Goal: Information Seeking & Learning: Learn about a topic

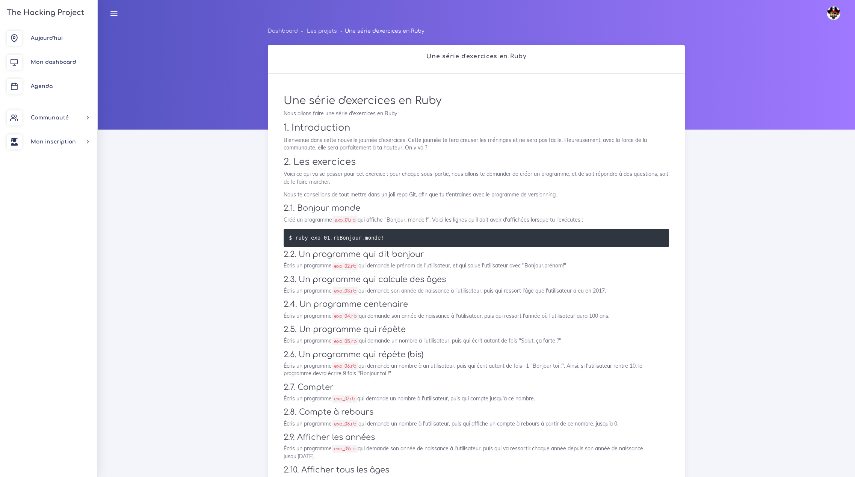
scroll to position [263, 0]
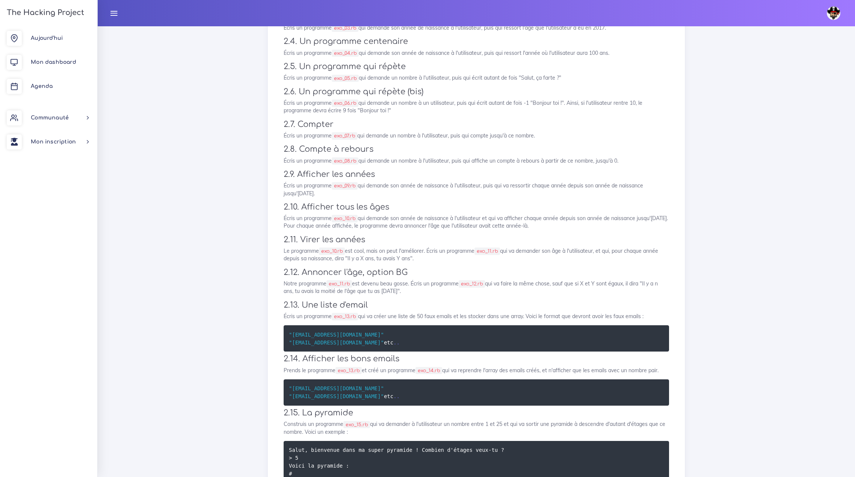
click at [612, 125] on div "Une série d'exercices en Ruby Nous allons faire une série d'exercices en Ruby 1…" at bounding box center [476, 300] width 401 height 952
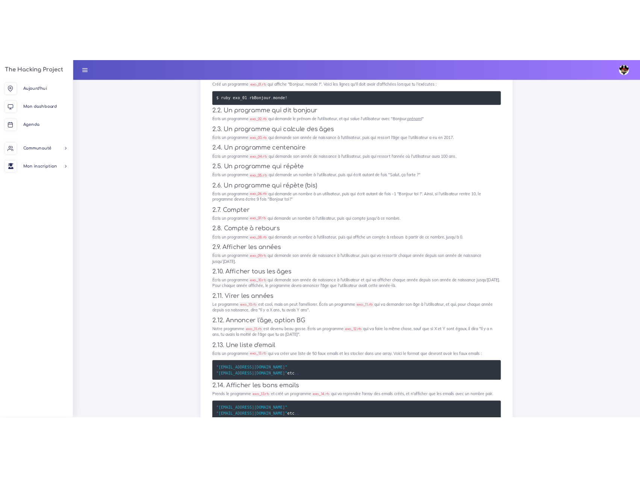
scroll to position [188, 0]
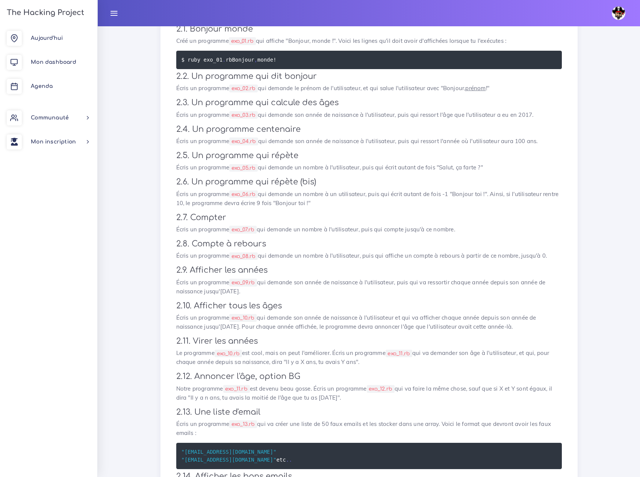
click at [592, 103] on div "Dashboard Les projets Une série d'exercices en Ruby Une série d'exercices en Ru…" at bounding box center [369, 406] width 542 height 1137
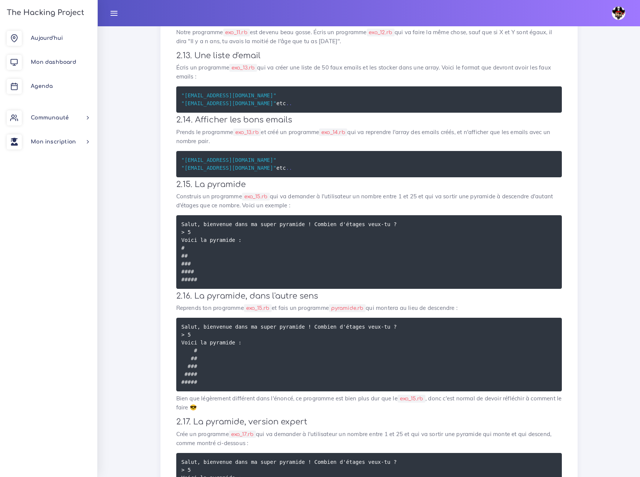
scroll to position [546, 0]
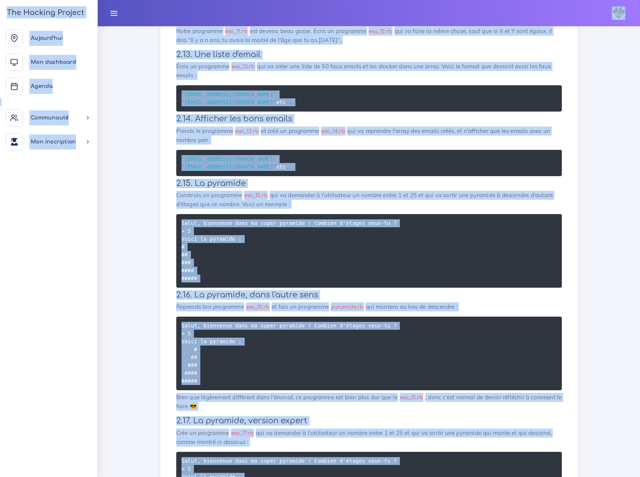
click at [578, 141] on div "Dashboard Les projets Une série d'exercices en Ruby Une série d'exercices en Ru…" at bounding box center [369, 43] width 428 height 1125
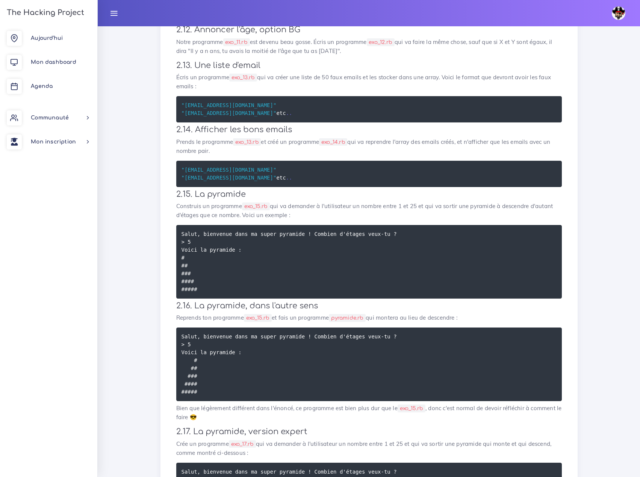
scroll to position [0, 0]
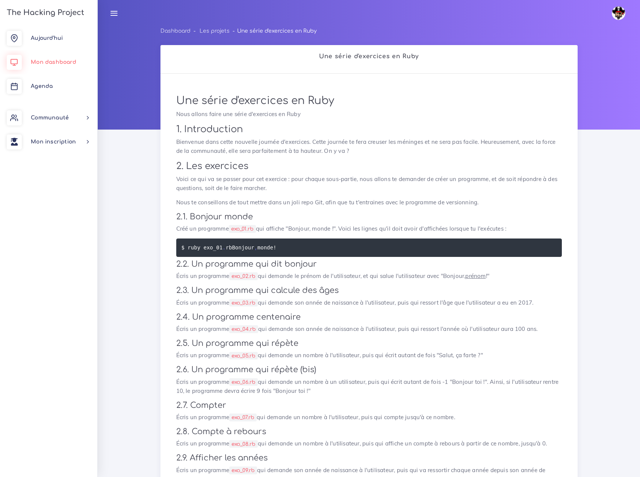
click at [51, 65] on link "Mon dashboard" at bounding box center [48, 62] width 97 height 24
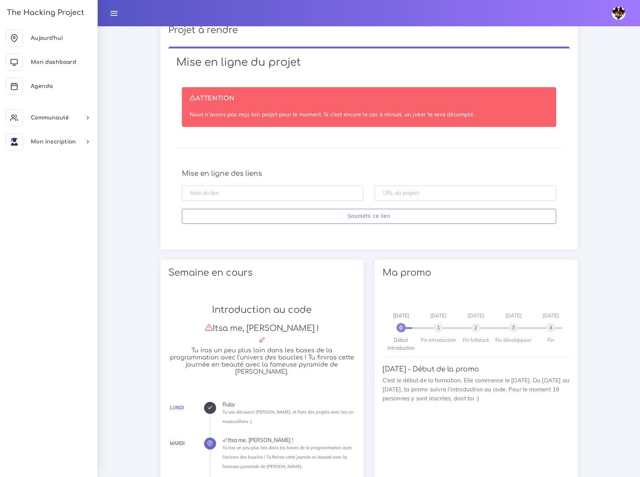
scroll to position [226, 0]
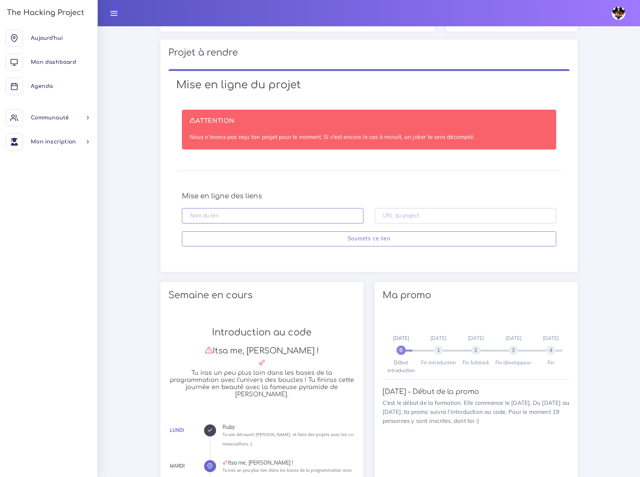
click at [224, 216] on input "text" at bounding box center [273, 215] width 182 height 15
click at [403, 215] on input "text" at bounding box center [466, 215] width 182 height 15
paste input "https://github.com/MS893/Pyramide.git"
type input "https://github.com/MS893/Pyramide.git"
click at [247, 215] on input "text" at bounding box center [273, 215] width 182 height 15
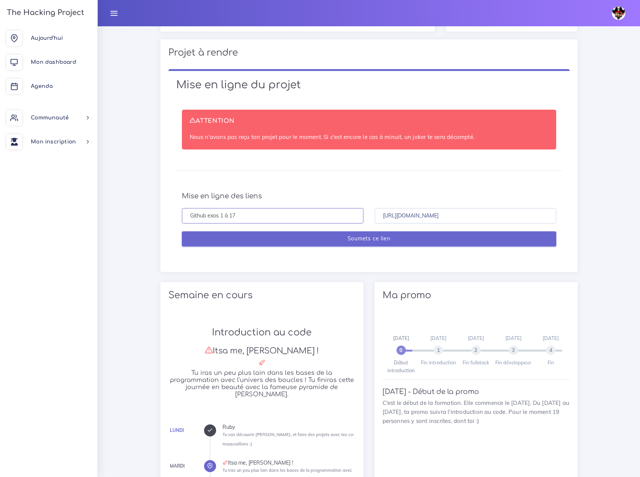
type input "Github exos 1 à 17"
click at [367, 242] on input "Soumets ce lien" at bounding box center [369, 239] width 374 height 15
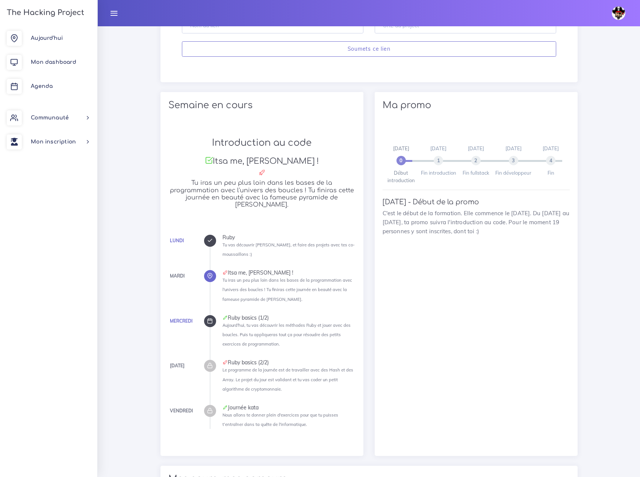
scroll to position [714, 0]
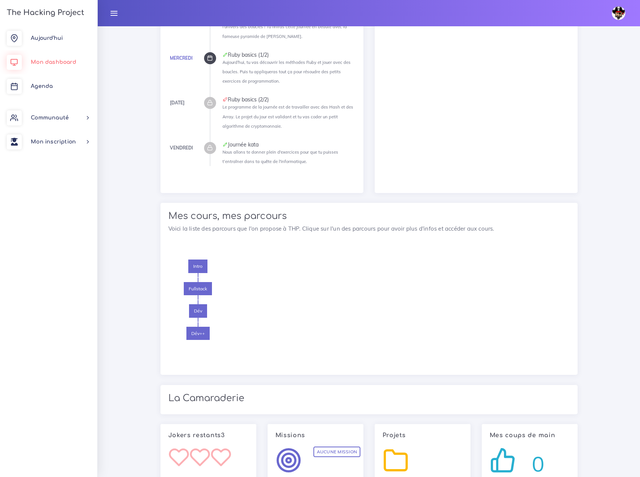
click at [49, 63] on span "Mon dashboard" at bounding box center [53, 62] width 45 height 6
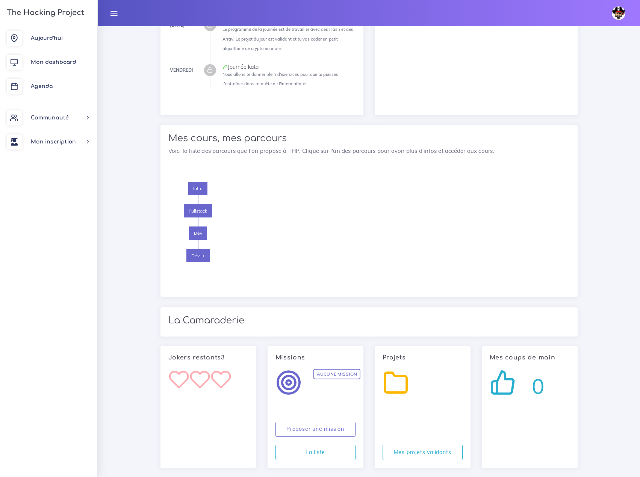
scroll to position [793, 0]
click at [39, 88] on span "Agenda" at bounding box center [42, 86] width 22 height 6
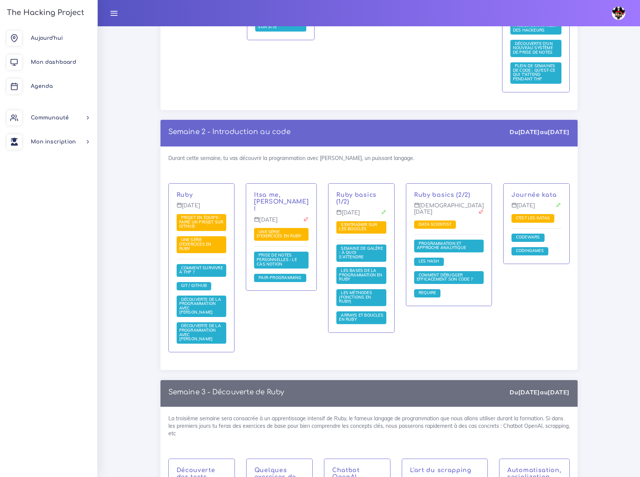
scroll to position [451, 0]
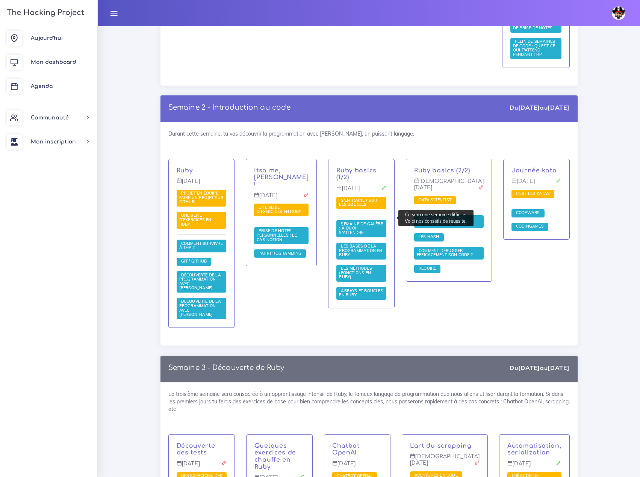
click at [378, 221] on span "Semaine de galère : à quoi s'attendre" at bounding box center [361, 228] width 44 height 14
click at [376, 244] on span "Les bases de la programmation en Ruby" at bounding box center [360, 251] width 43 height 14
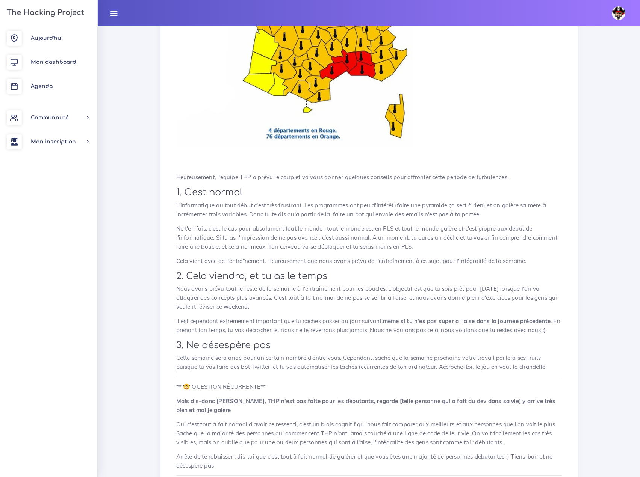
scroll to position [286, 0]
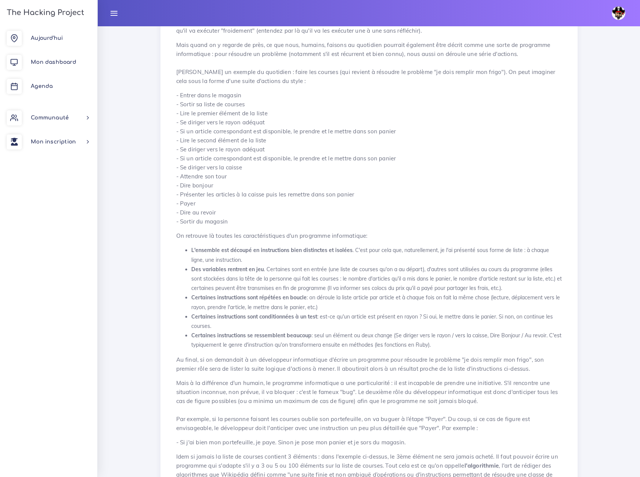
scroll to position [489, 0]
drag, startPoint x: 513, startPoint y: 5, endPoint x: 602, endPoint y: 258, distance: 268.7
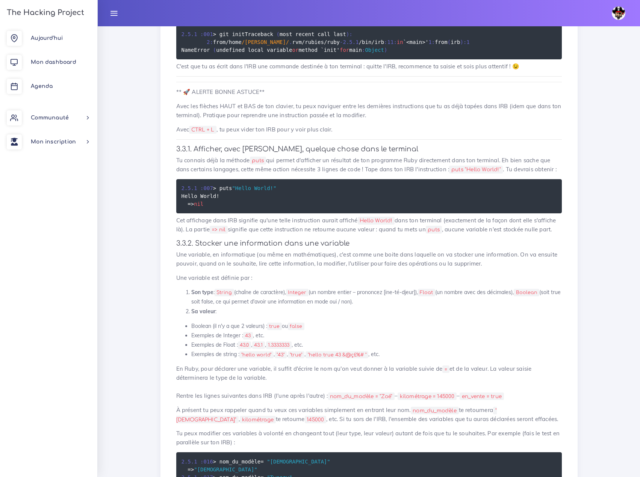
scroll to position [1203, 0]
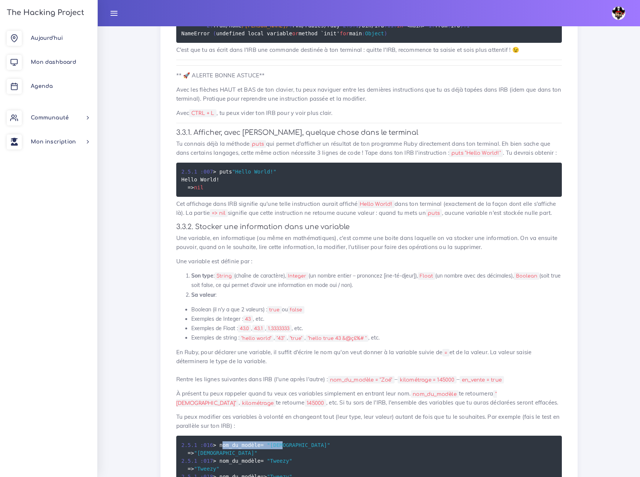
drag, startPoint x: 219, startPoint y: 288, endPoint x: 282, endPoint y: 289, distance: 63.1
click at [282, 436] on pre "2.5 . 1 : 016 > nom_du_modèle = "Zoé" = > "Zoé" 2.5 . 1 : 017 > nom_du_modèle =…" at bounding box center [369, 469] width 386 height 66
copy code "nom_du_modèle = "Zoé""
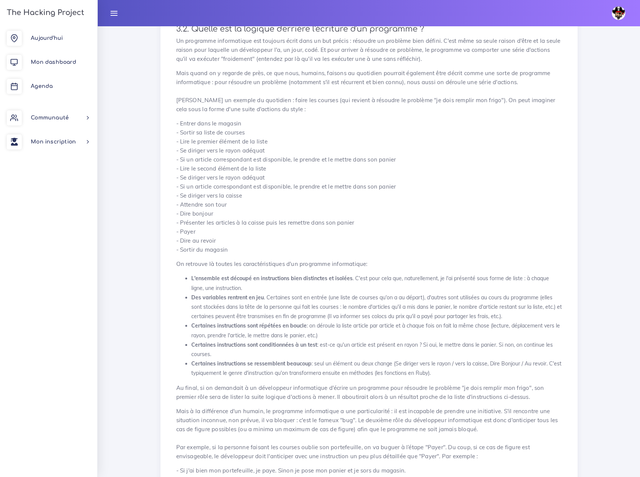
scroll to position [0, 0]
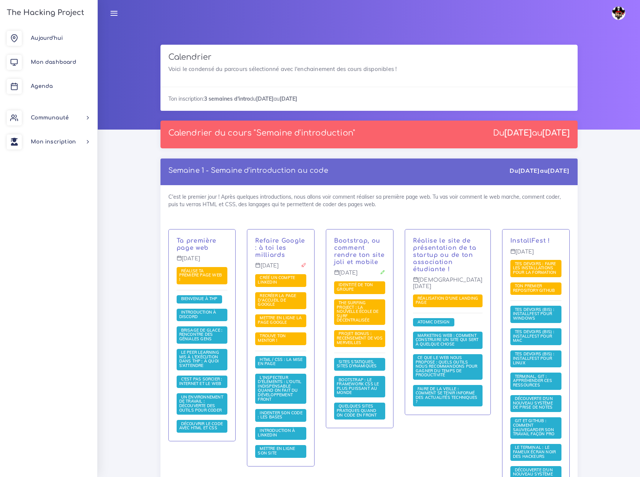
scroll to position [451, 0]
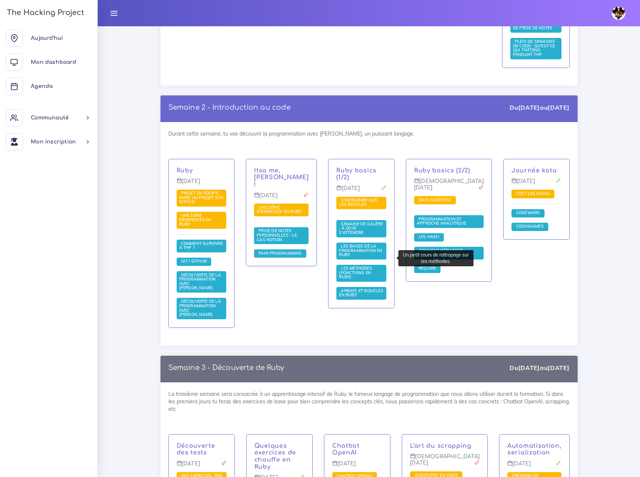
click at [372, 266] on span "Les méthodes (fonctions en Ruby)" at bounding box center [355, 273] width 33 height 14
click at [372, 288] on span "Arrays et boucles en Ruby" at bounding box center [361, 293] width 44 height 10
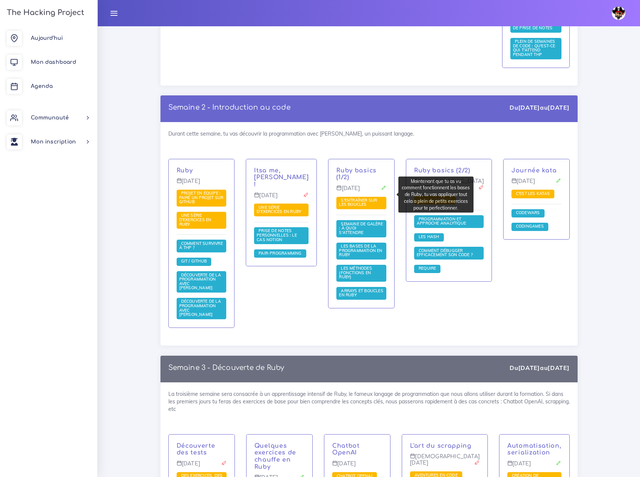
click at [368, 198] on span "S'entraîner sur les boucles" at bounding box center [358, 203] width 38 height 10
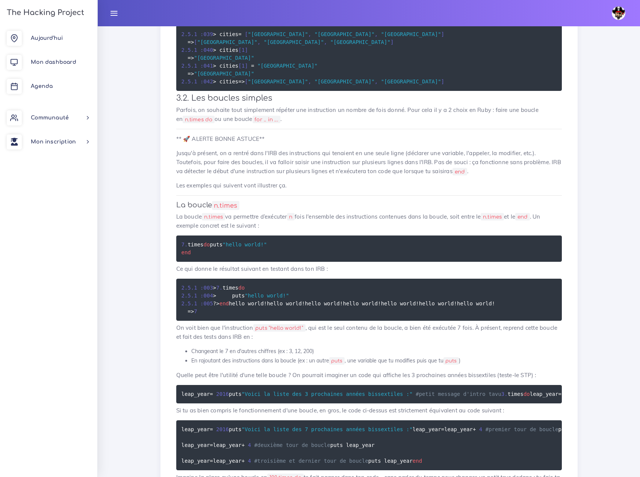
scroll to position [451, 0]
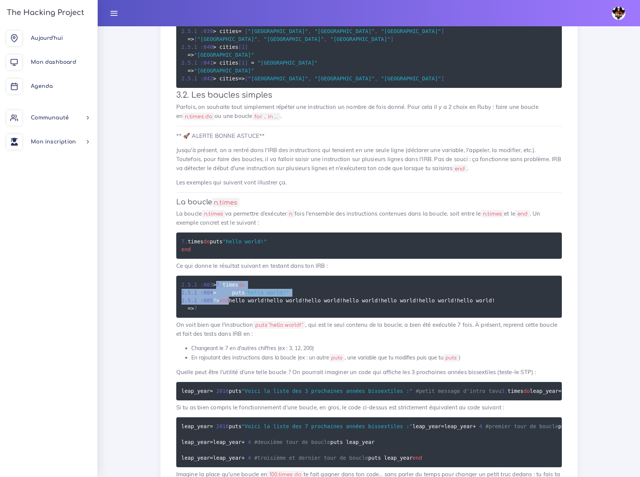
drag, startPoint x: 219, startPoint y: 233, endPoint x: 235, endPoint y: 247, distance: 20.2
click at [235, 276] on pre "2.5 . 1 : 003 > 7 . times do 2.5 . 1 : 004 > puts "hello world!" 2.5 . 1 : 005 …" at bounding box center [369, 297] width 386 height 42
click at [236, 276] on pre "2.5 . 1 : 003 > 7 . times do 2.5 . 1 : 004 > puts "hello world!" 2.5 . 1 : 005 …" at bounding box center [369, 297] width 386 height 42
drag, startPoint x: 219, startPoint y: 233, endPoint x: 248, endPoint y: 235, distance: 28.2
click at [248, 281] on code "2.5 . 1 : 003 > 7 . times do 2.5 . 1 : 004 > puts "hello world!" 2.5 . 1 : 005 …" at bounding box center [339, 297] width 314 height 32
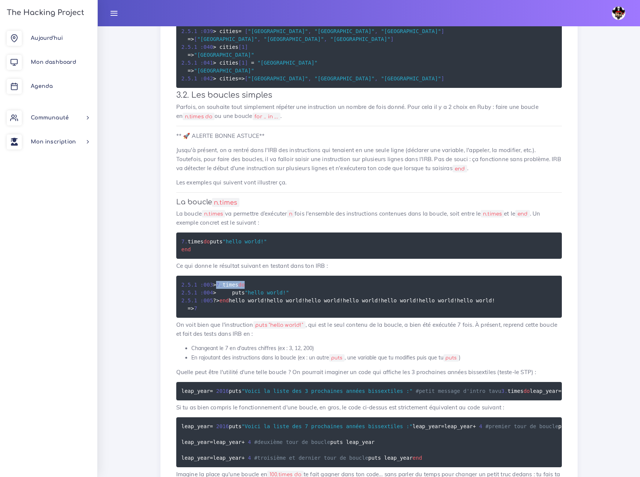
copy code "7 . times do"
drag, startPoint x: 230, startPoint y: 241, endPoint x: 294, endPoint y: 242, distance: 63.9
click at [294, 276] on pre "2.5 . 1 : 003 > 7 . times do 2.5 . 1 : 004 > puts "hello world!" 2.5 . 1 : 005 …" at bounding box center [369, 297] width 386 height 42
copy code "puts "hello world!""
drag, startPoint x: 224, startPoint y: 248, endPoint x: 238, endPoint y: 248, distance: 13.2
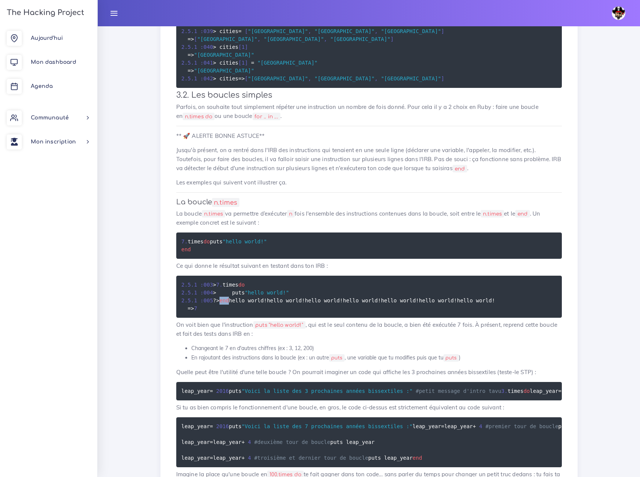
click at [238, 276] on pre "2.5 . 1 : 003 > 7 . times do 2.5 . 1 : 004 > puts "hello world!" 2.5 . 1 : 005 …" at bounding box center [369, 297] width 386 height 42
copy span "end"
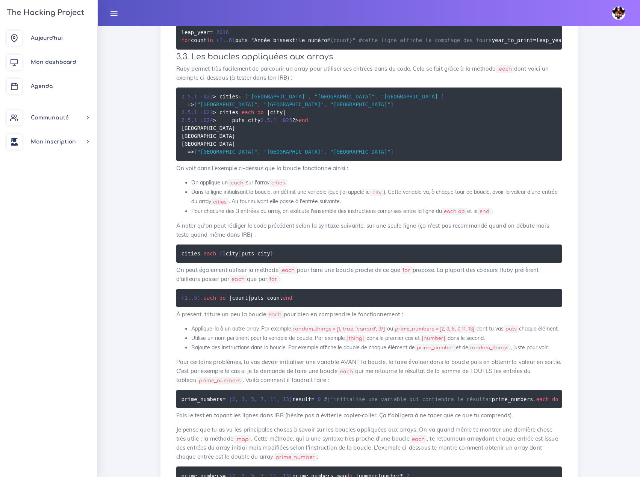
scroll to position [1128, 0]
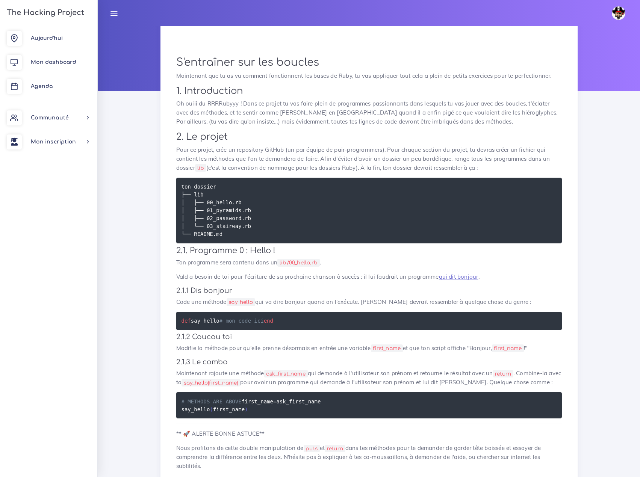
scroll to position [75, 0]
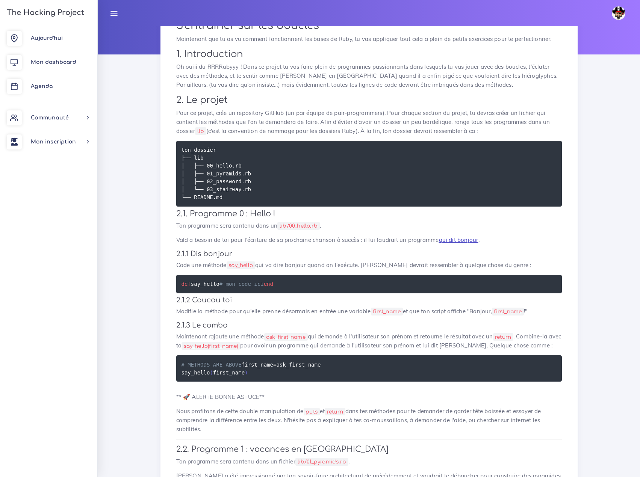
click at [444, 236] on link "qui dit bonjour" at bounding box center [458, 239] width 39 height 7
drag, startPoint x: 182, startPoint y: 271, endPoint x: 193, endPoint y: 292, distance: 23.4
click at [193, 292] on pre "def say_hello # mon code ici end" at bounding box center [369, 284] width 386 height 18
copy code "def say_hello # mon code ici end"
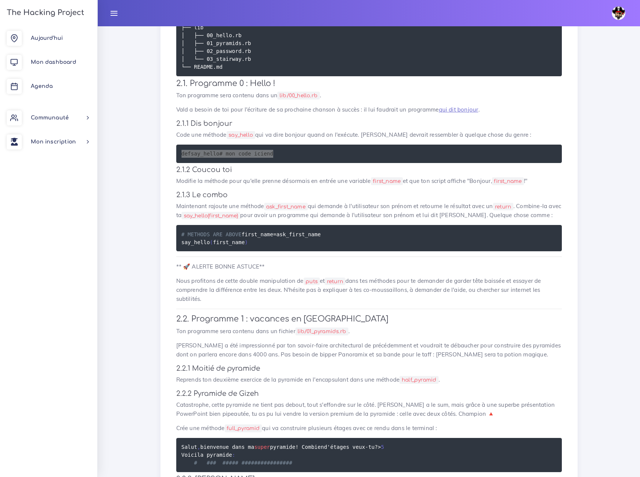
scroll to position [226, 0]
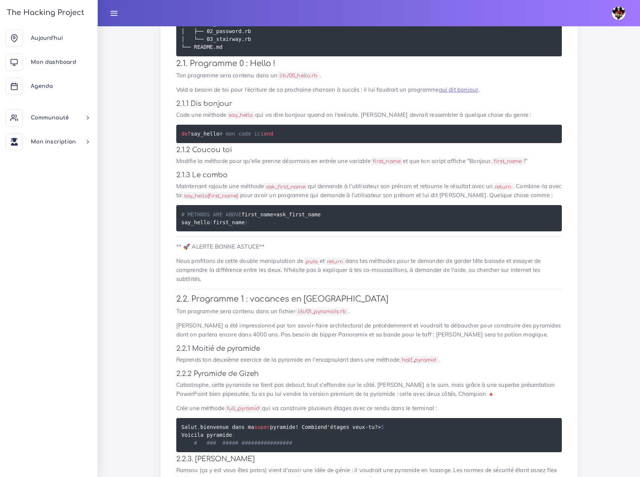
click at [371, 163] on code "first_name" at bounding box center [387, 161] width 32 height 8
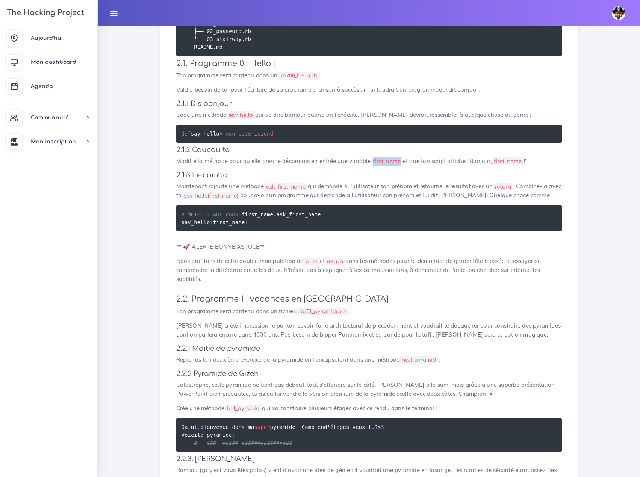
drag, startPoint x: 356, startPoint y: 163, endPoint x: 382, endPoint y: 162, distance: 26.3
click at [382, 162] on code "first_name" at bounding box center [387, 161] width 32 height 8
copy code "first_name"
drag, startPoint x: 182, startPoint y: 220, endPoint x: 250, endPoint y: 234, distance: 69.4
click at [250, 232] on pre "# METHODS ARE ABOVE first_name = ask_first_name say_hello ( first_name )" at bounding box center [369, 218] width 386 height 26
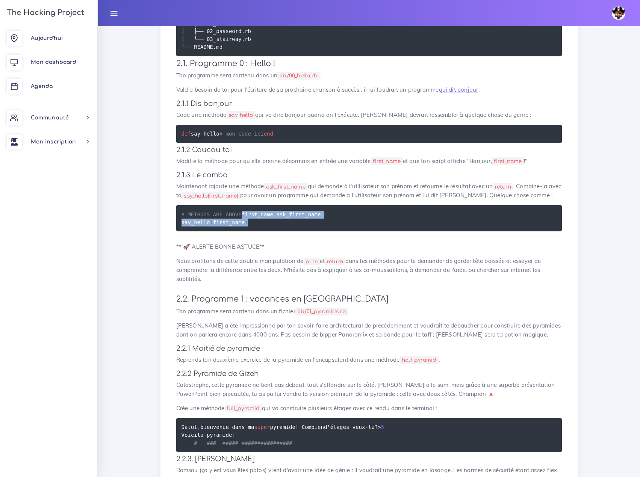
copy code "first_name = ask_first_name say_hello ( first_name )"
click at [363, 275] on p "Nous profitons de cette double manipulation de puts et return dans tes méthodes…" at bounding box center [369, 270] width 386 height 27
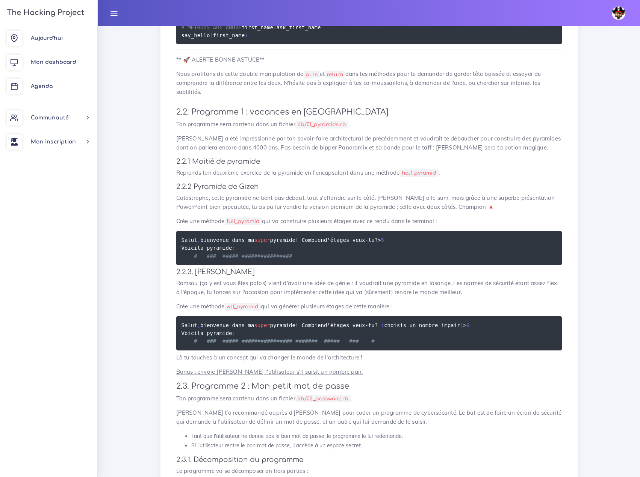
scroll to position [413, 0]
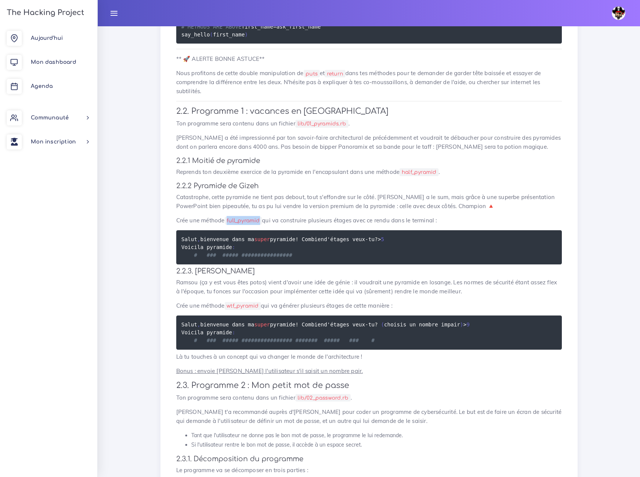
drag, startPoint x: 224, startPoint y: 204, endPoint x: 255, endPoint y: 204, distance: 30.5
click at [255, 217] on code "full_pyramid" at bounding box center [244, 221] width 38 height 8
copy code "full_pyramid"
drag, startPoint x: 182, startPoint y: 222, endPoint x: 381, endPoint y: 223, distance: 198.8
click at [381, 230] on pre "Salut , bienvenue dans ma super pyramide ! Combien d'étages veux - tu ? > 5 Voi…" at bounding box center [369, 247] width 386 height 34
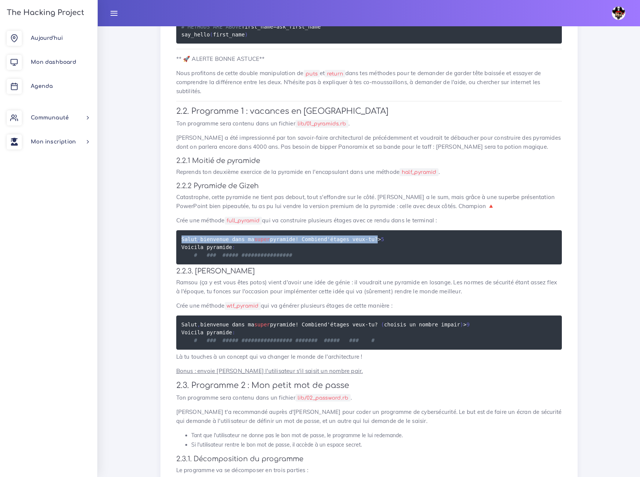
copy code "Salut , bienvenue dans ma super pyramide ! Combien d'étages veux - tu ?"
click at [441, 230] on pre "Salut , bienvenue dans ma super pyramide ! Combien d'étages veux - tu ? > 5 Voi…" at bounding box center [369, 247] width 386 height 34
drag, startPoint x: 182, startPoint y: 236, endPoint x: 246, endPoint y: 239, distance: 64.7
click at [246, 239] on pre "Salut , bienvenue dans ma super pyramide ! Combien d'étages veux - tu ? > 5 Voi…" at bounding box center [369, 247] width 386 height 34
copy code "Voici la pyramide :"
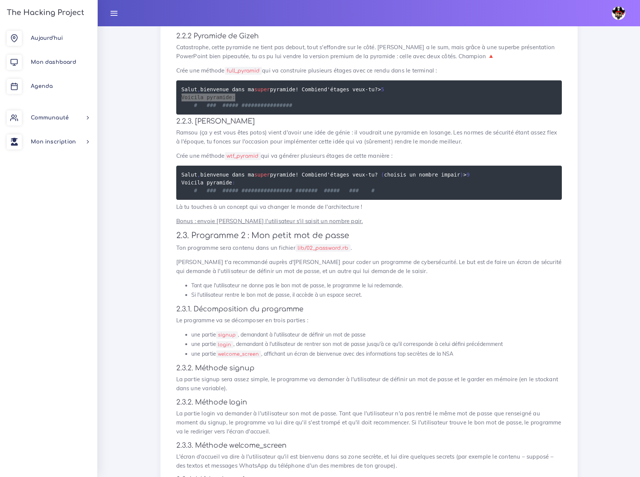
scroll to position [564, 0]
drag, startPoint x: 225, startPoint y: 174, endPoint x: 255, endPoint y: 173, distance: 30.1
click at [255, 160] on p "Crée une méthode wtf_pyramid qui va générer plusieurs étages de cette manière :" at bounding box center [369, 155] width 386 height 9
copy code "wtf_pyramid"
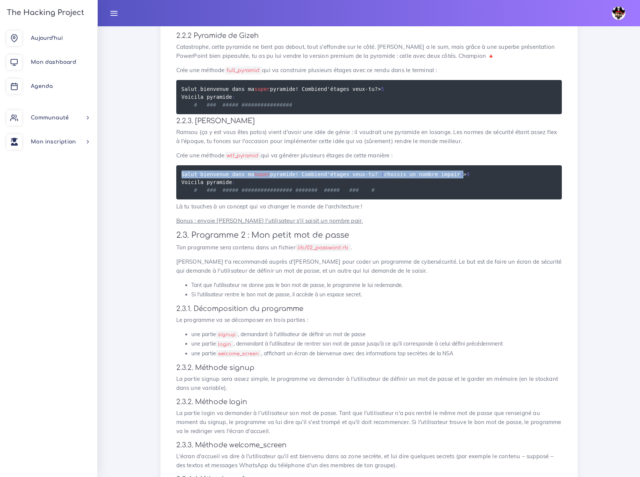
drag, startPoint x: 182, startPoint y: 192, endPoint x: 461, endPoint y: 195, distance: 278.9
click at [461, 195] on pre "Salut , bienvenue dans ma super pyramide ! Combien d'étages veux - tu ? ( chois…" at bounding box center [369, 182] width 386 height 34
copy code "Salut , bienvenue dans ma super pyramide ! Combien d'étages veux - tu ? ( chois…"
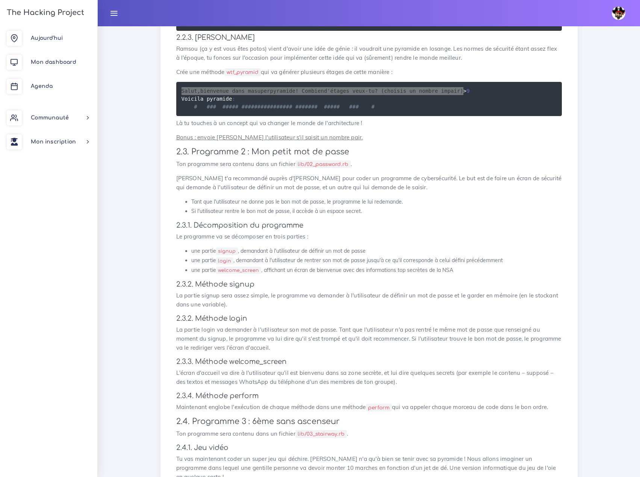
scroll to position [677, 0]
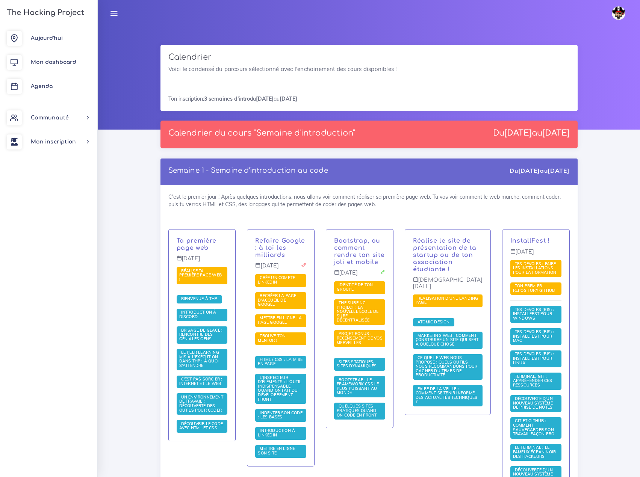
scroll to position [451, 0]
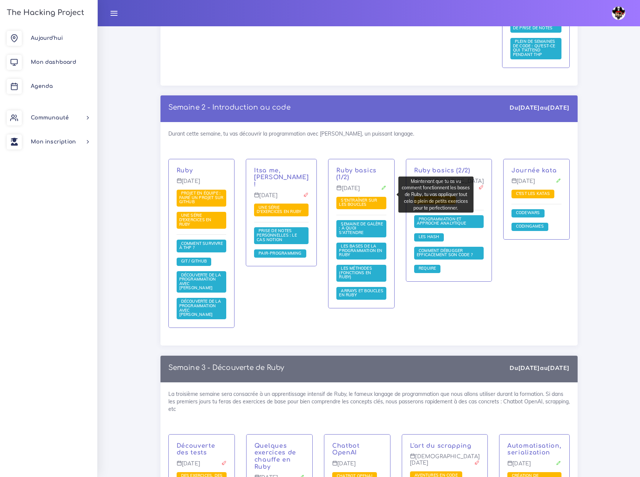
click at [362, 198] on span "S'entraîner sur les boucles" at bounding box center [358, 203] width 38 height 10
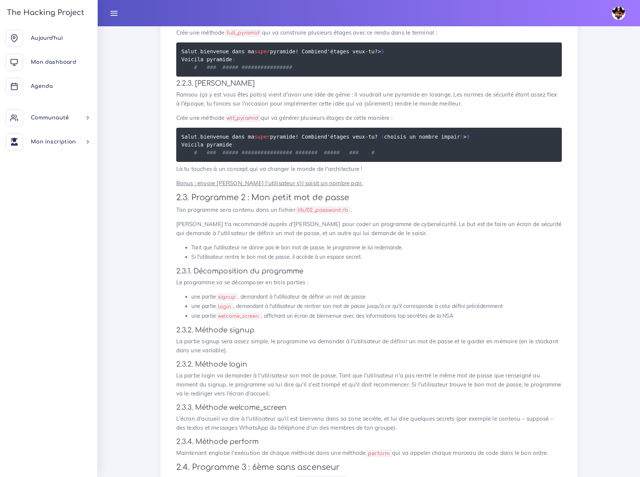
scroll to position [564, 0]
